Goal: Transaction & Acquisition: Purchase product/service

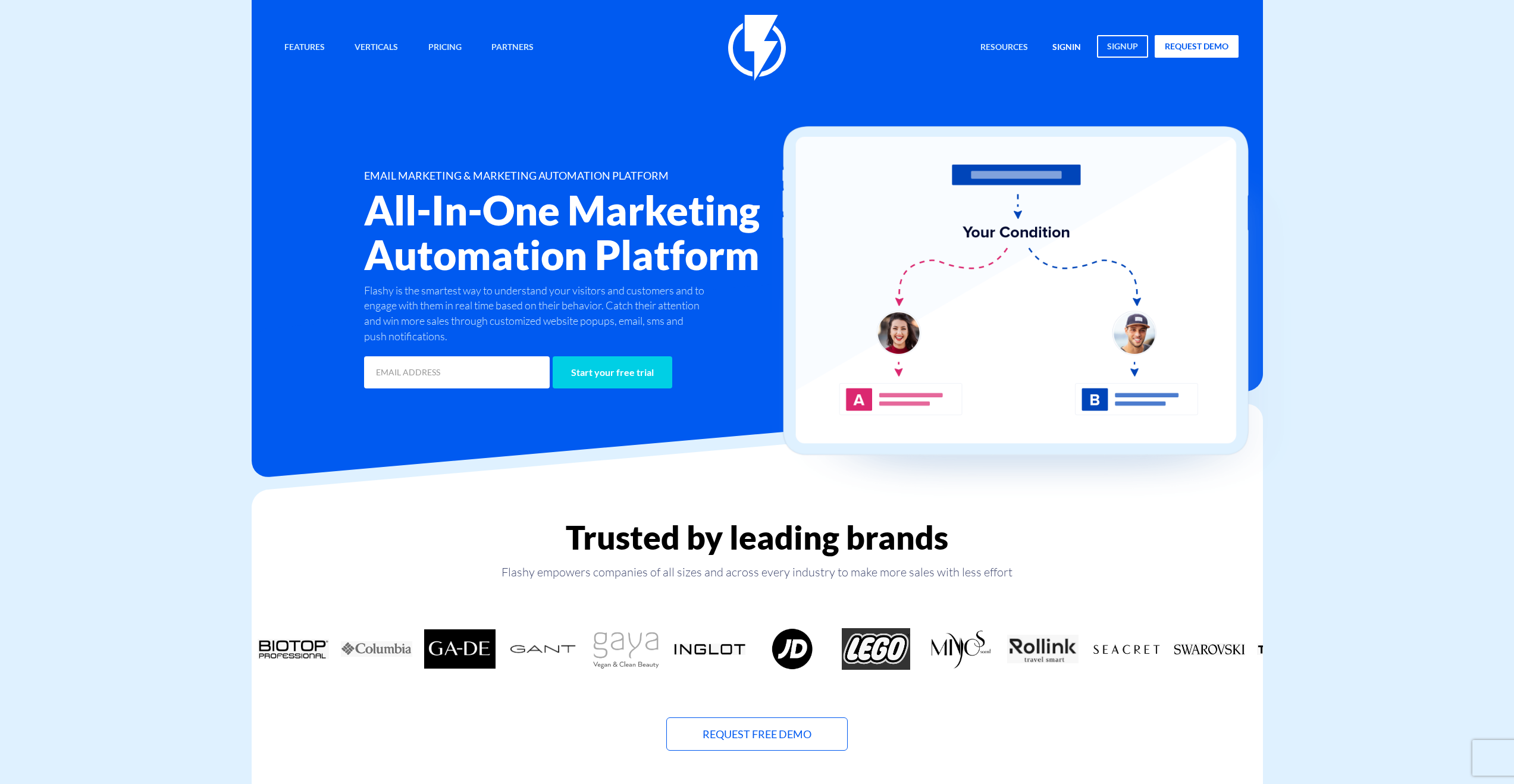
click at [1069, 44] on link "signin" at bounding box center [1066, 48] width 46 height 25
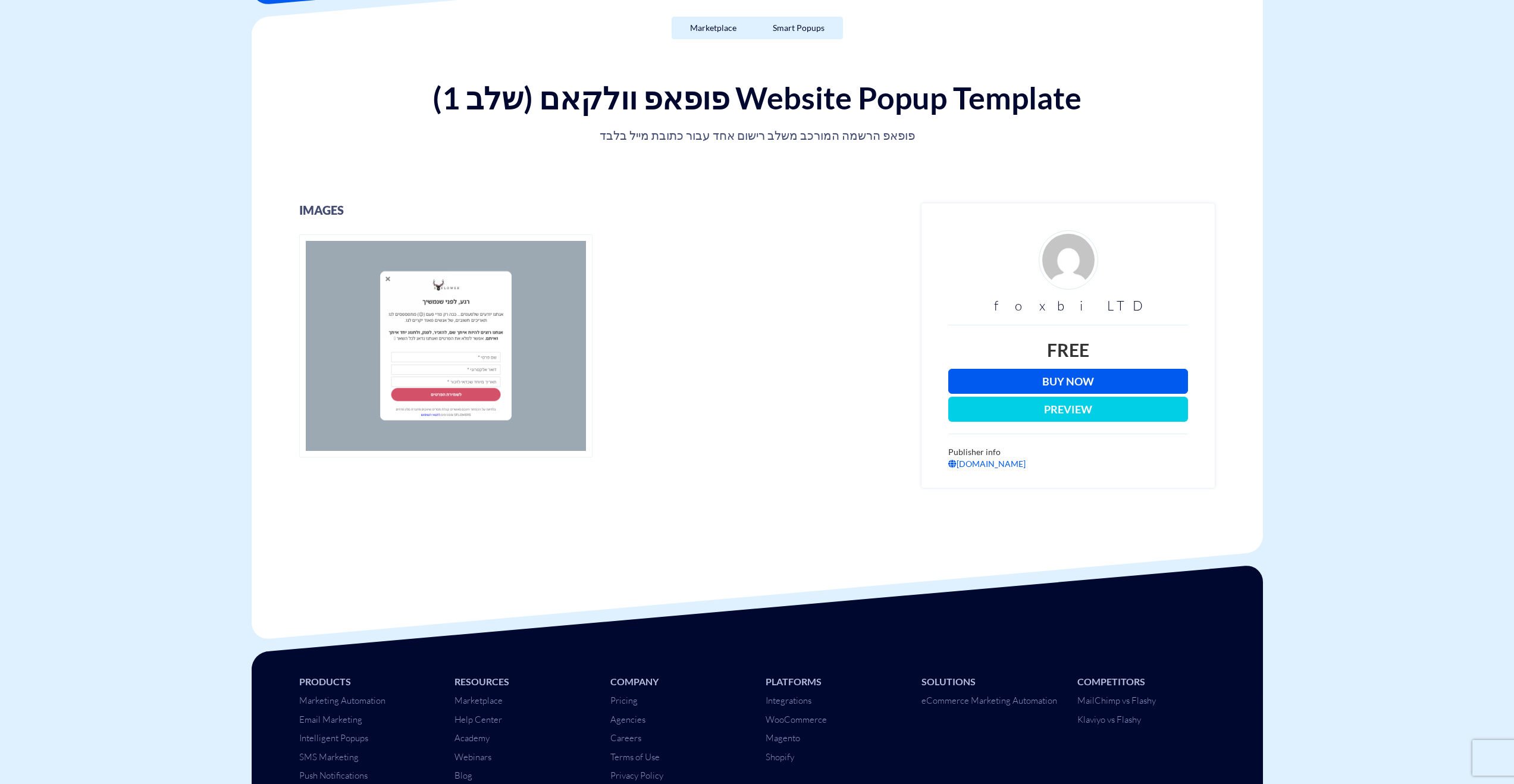
scroll to position [123, 0]
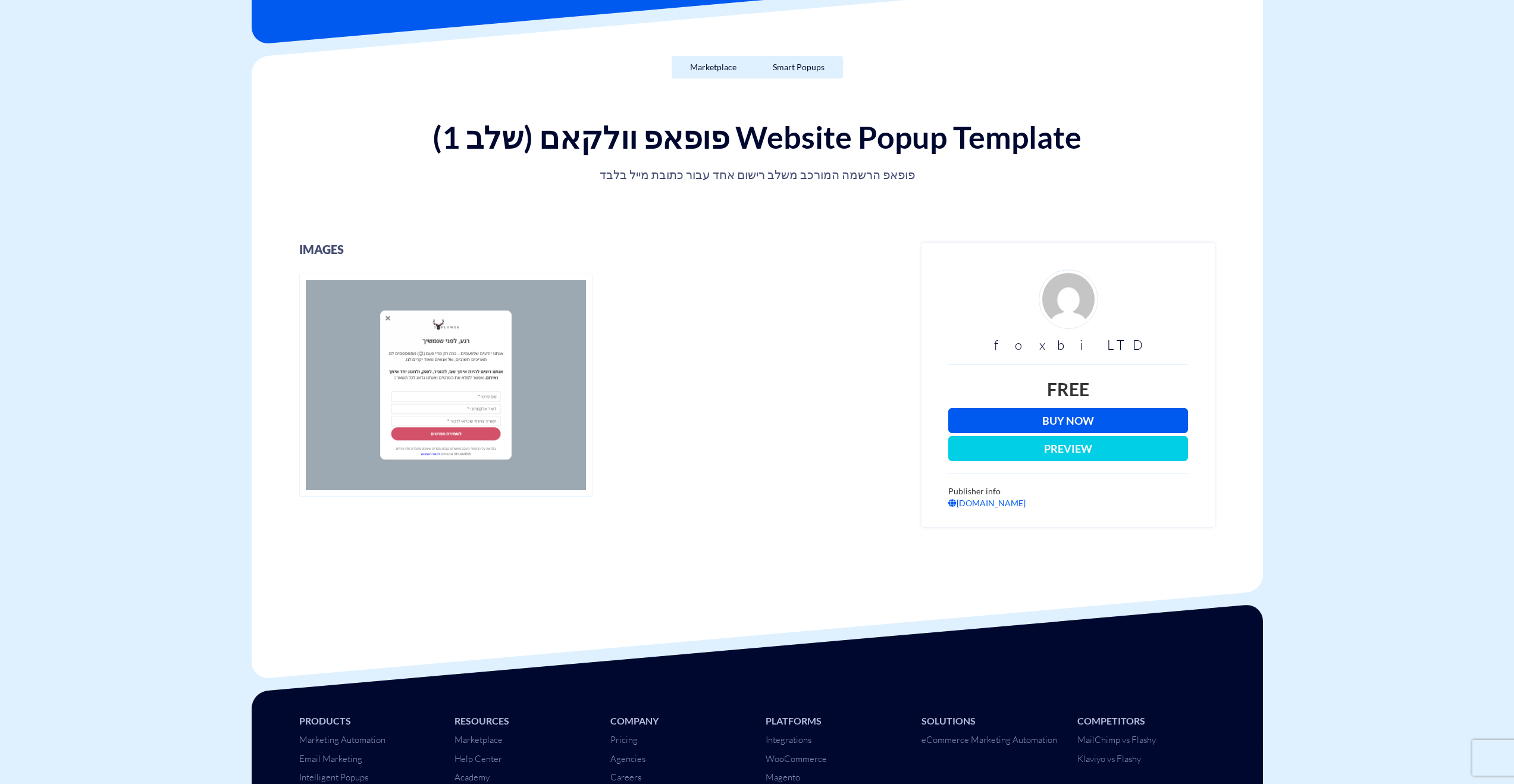
click at [1080, 421] on link "Buy Now" at bounding box center [1068, 420] width 240 height 25
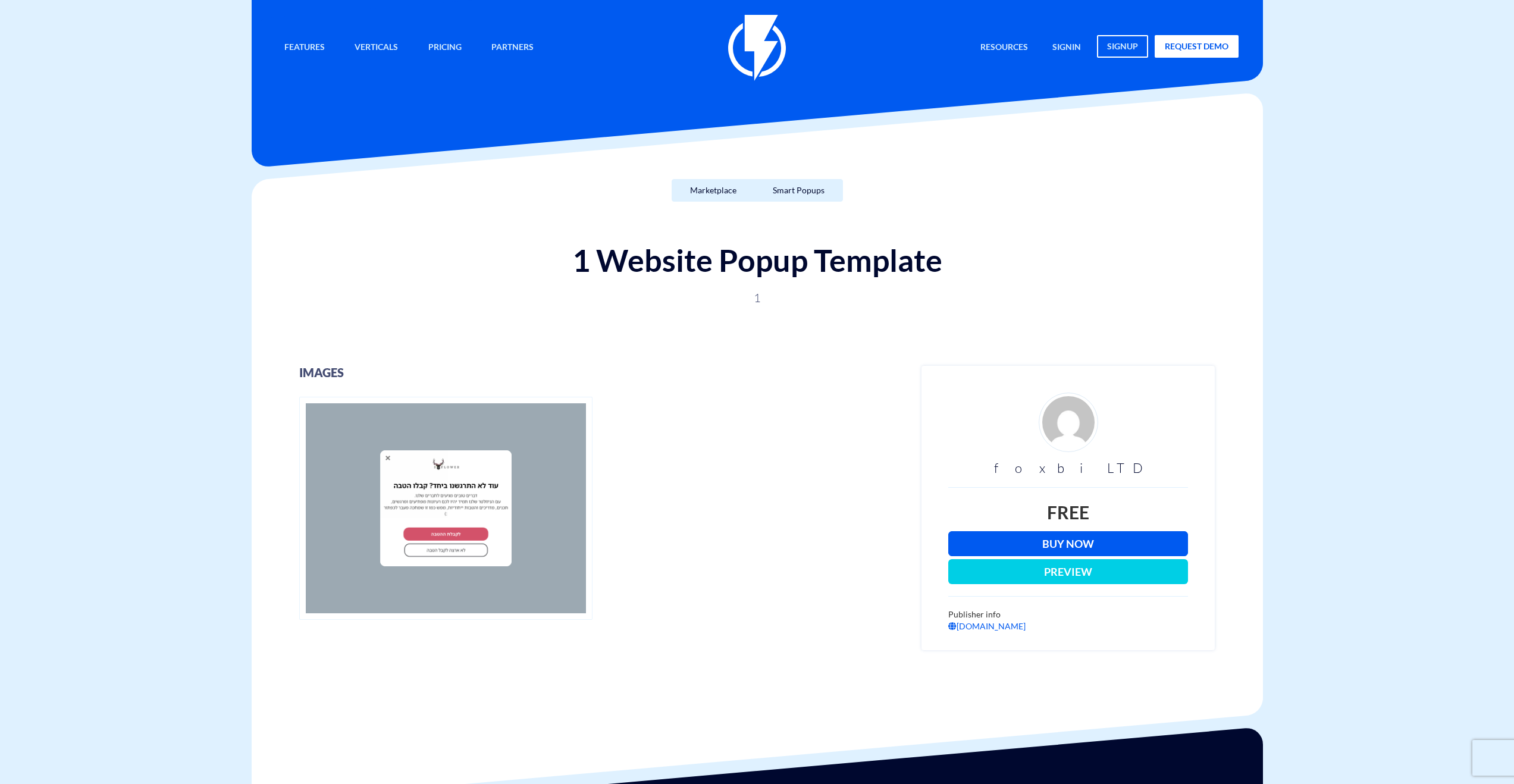
click at [1086, 545] on link "Buy Now" at bounding box center [1068, 543] width 240 height 25
